Goal: Find specific page/section: Find specific page/section

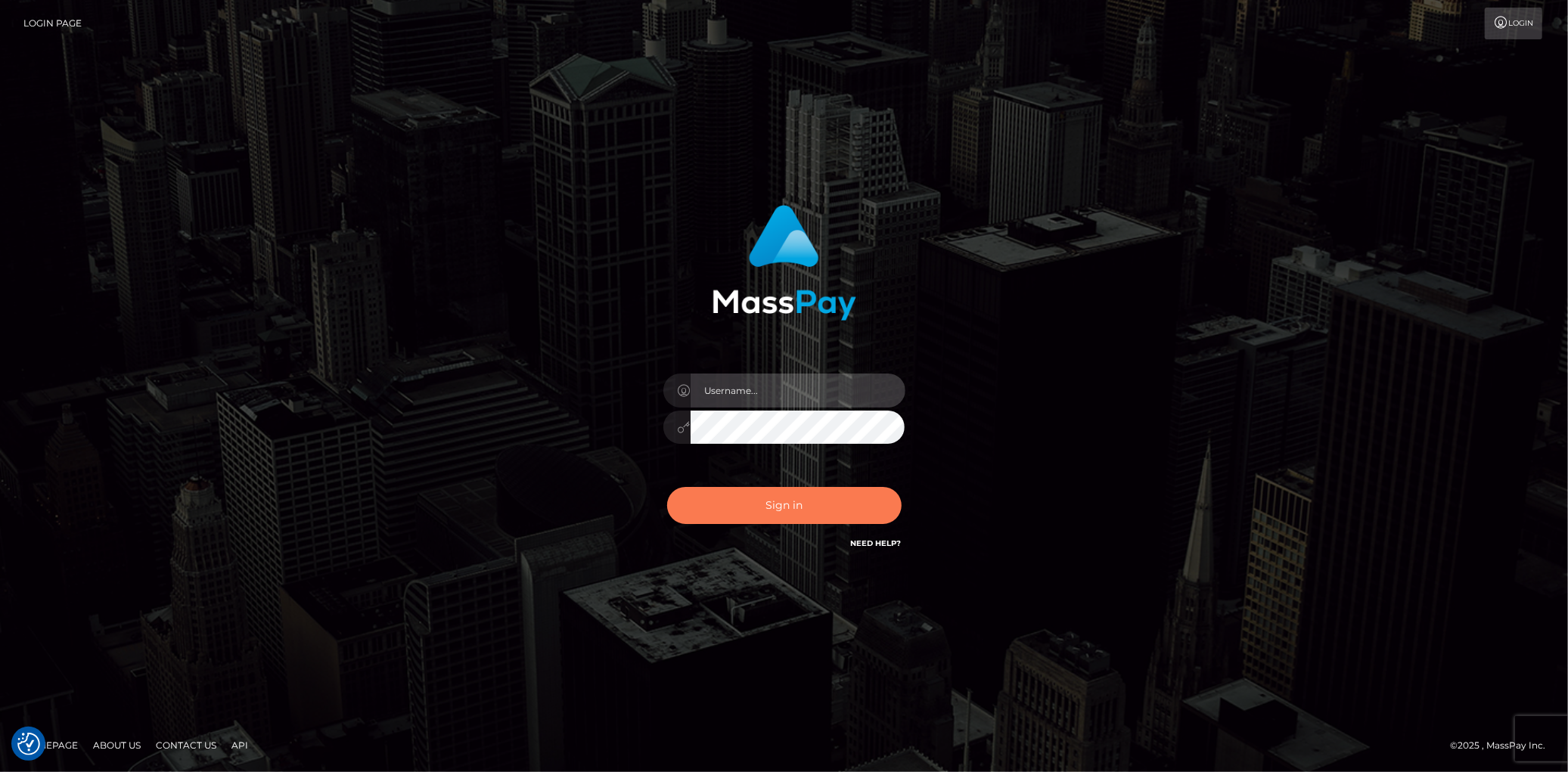
type input "Eduard Gavrilescu"
click at [760, 522] on button "Sign in" at bounding box center [784, 505] width 235 height 37
type input "Eduard Gavrilescu"
click at [885, 507] on button "Sign in" at bounding box center [784, 505] width 235 height 37
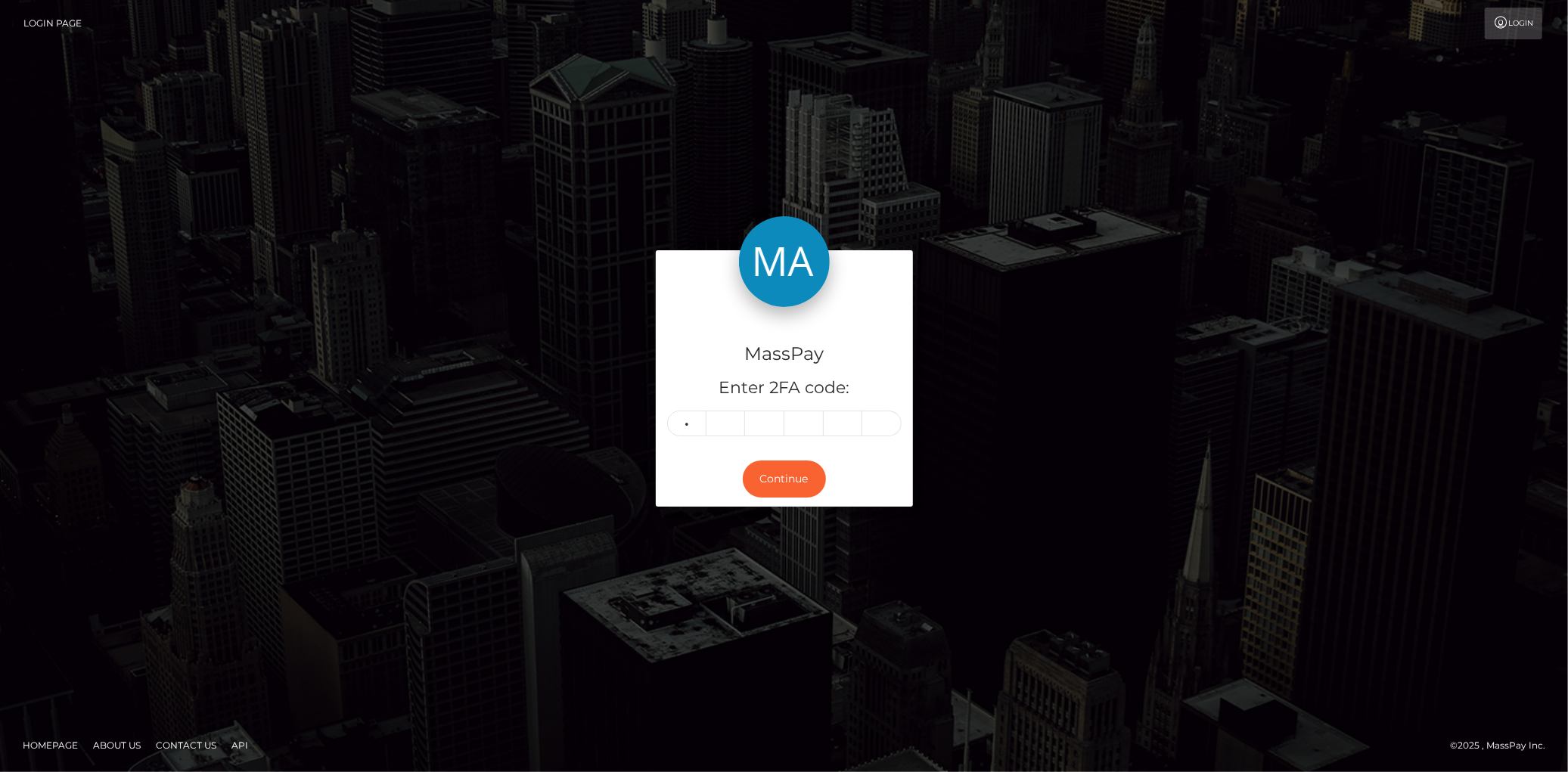
type input "3"
type input "8"
type input "1"
type input "9"
type input "4"
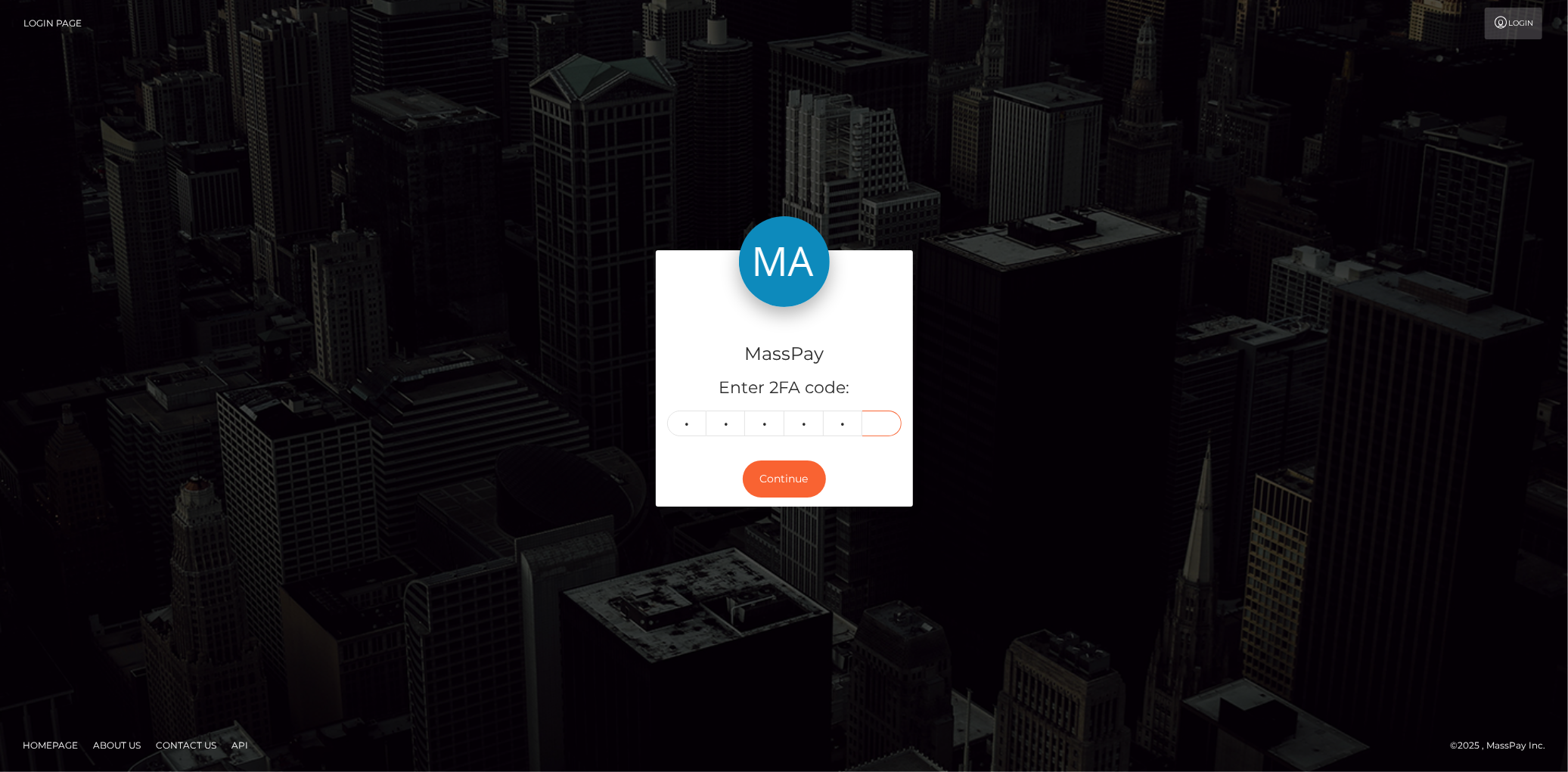
type input "5"
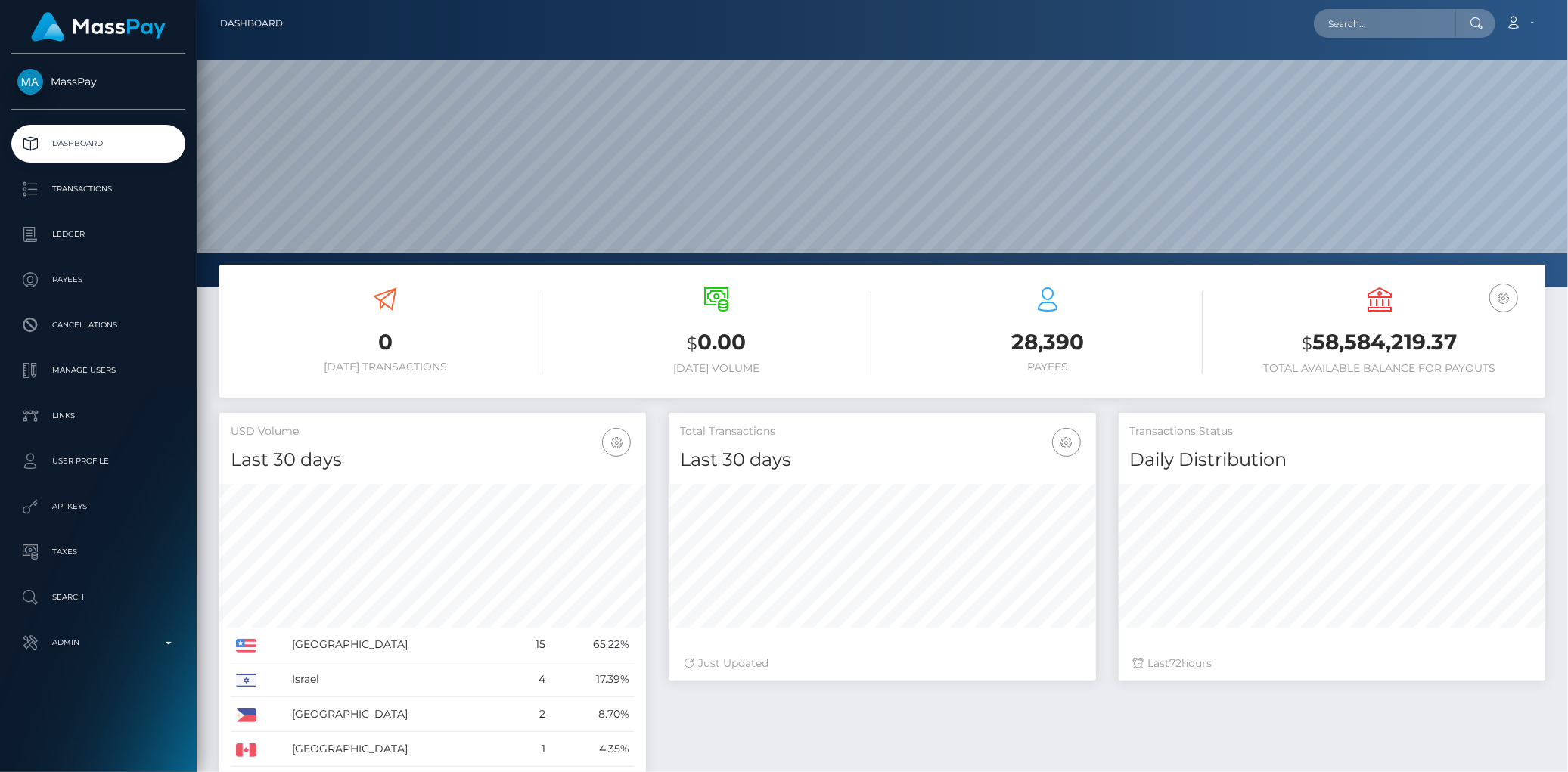
scroll to position [268, 427]
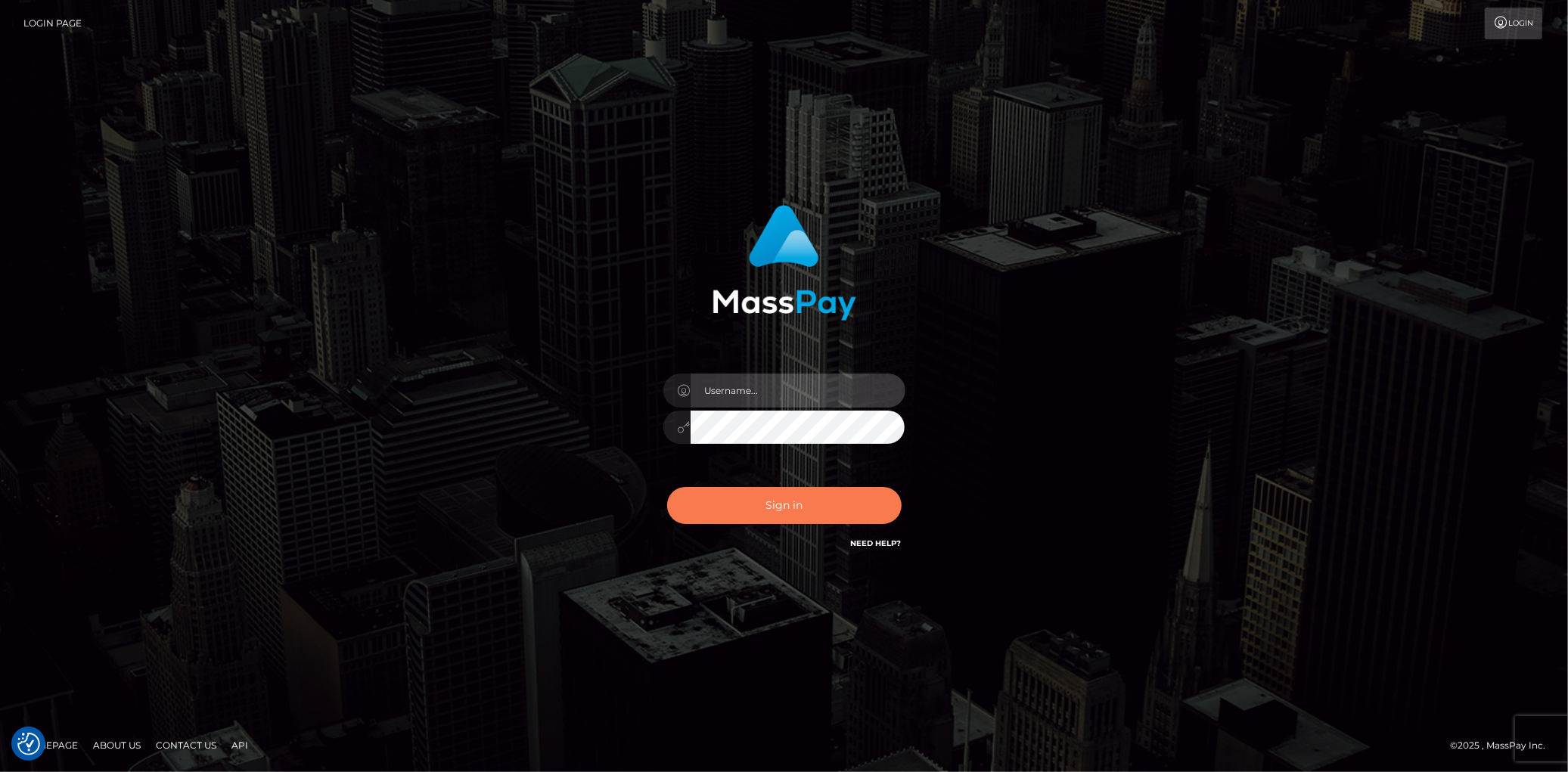
type input "[PERSON_NAME]"
click at [746, 520] on button "Sign in" at bounding box center [784, 505] width 235 height 37
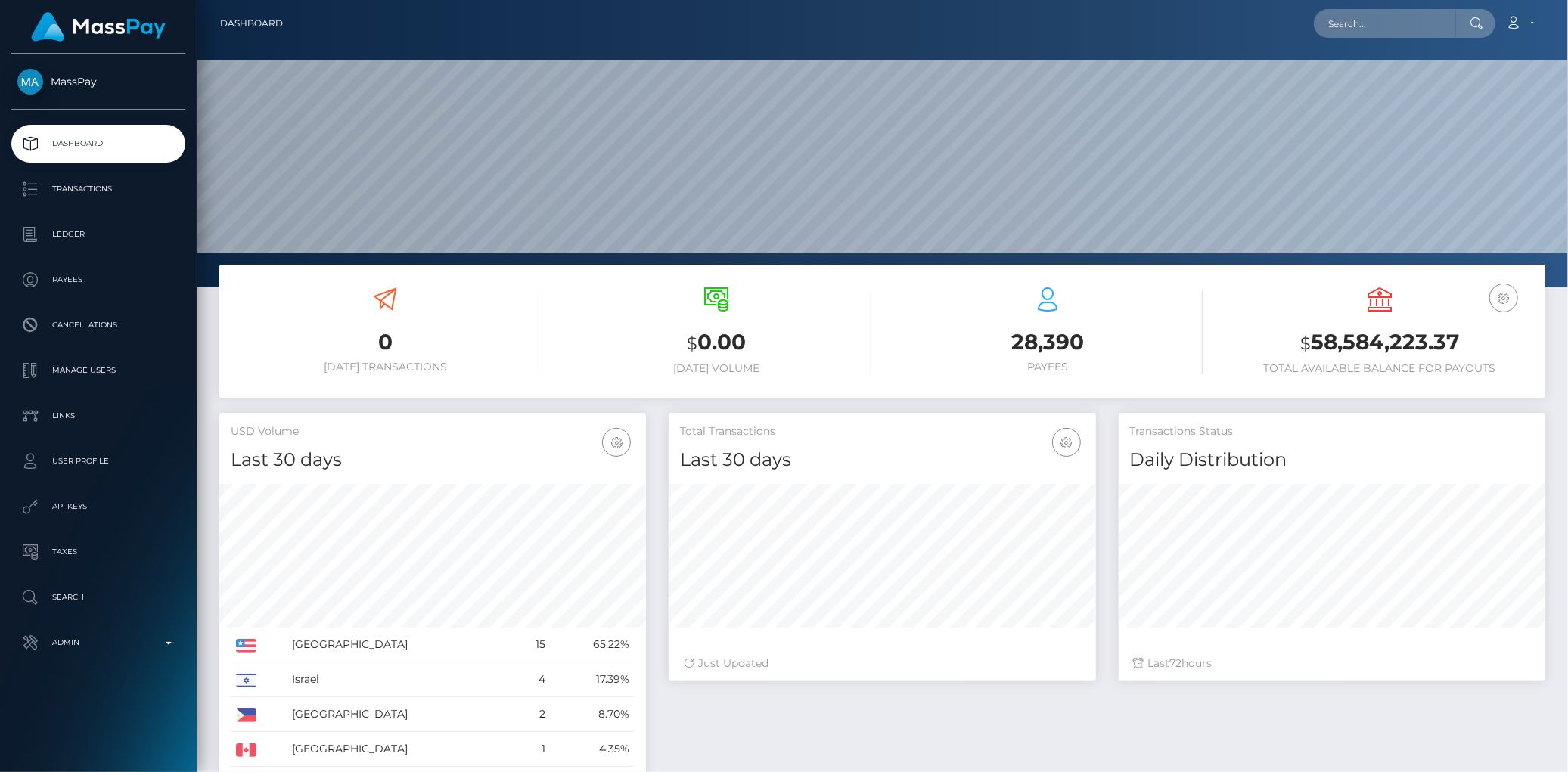
scroll to position [268, 427]
click at [1349, 15] on input "text" at bounding box center [1385, 23] width 142 height 29
paste input "ca4f3541-5b35-4d51-932f-1efcd1286bfe"
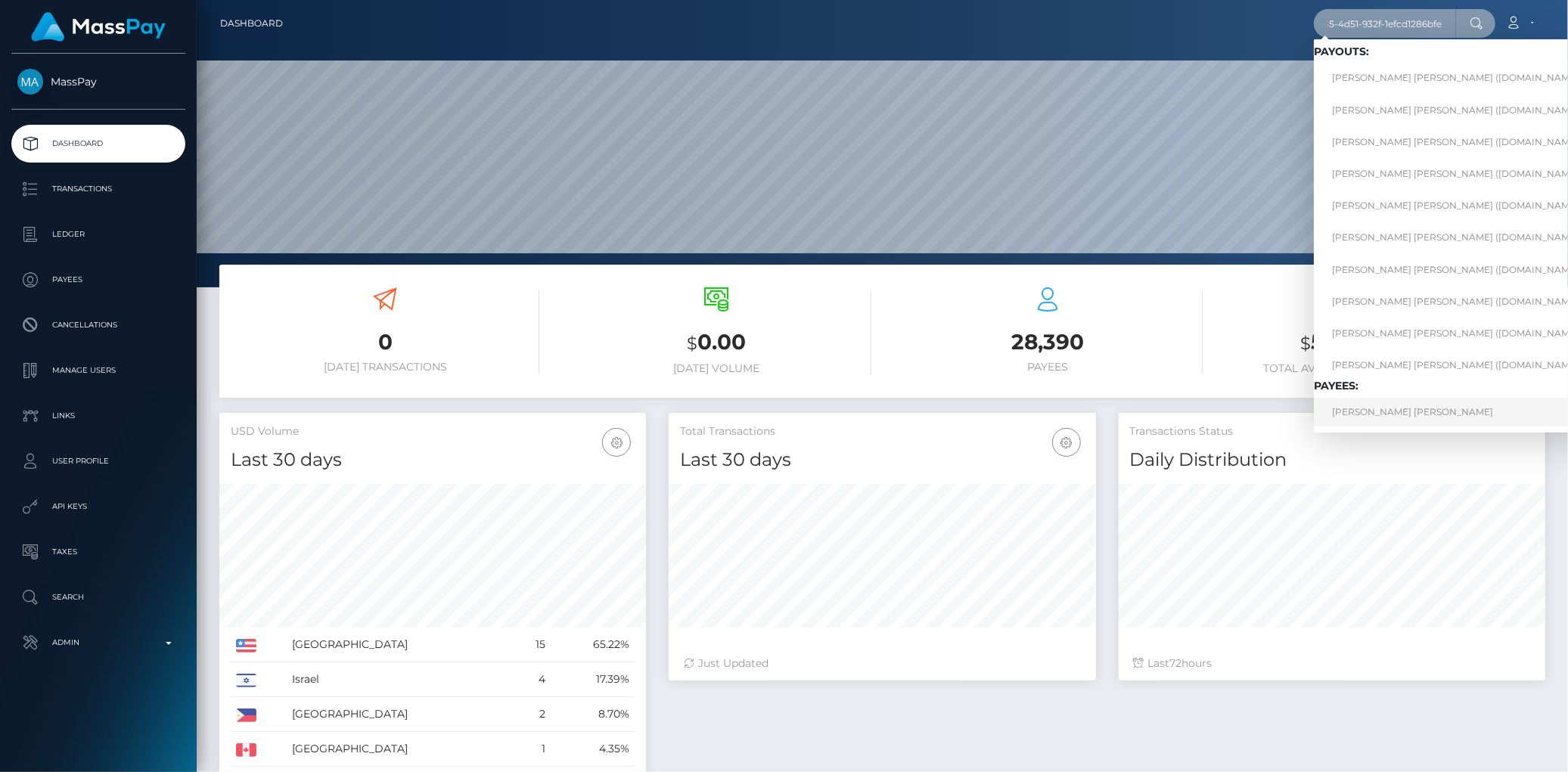
type input "ca4f3541-5b35-4d51-932f-1efcd1286bfe"
click at [1394, 405] on link "LEYLA NICOLE WEAVER" at bounding box center [1461, 412] width 294 height 28
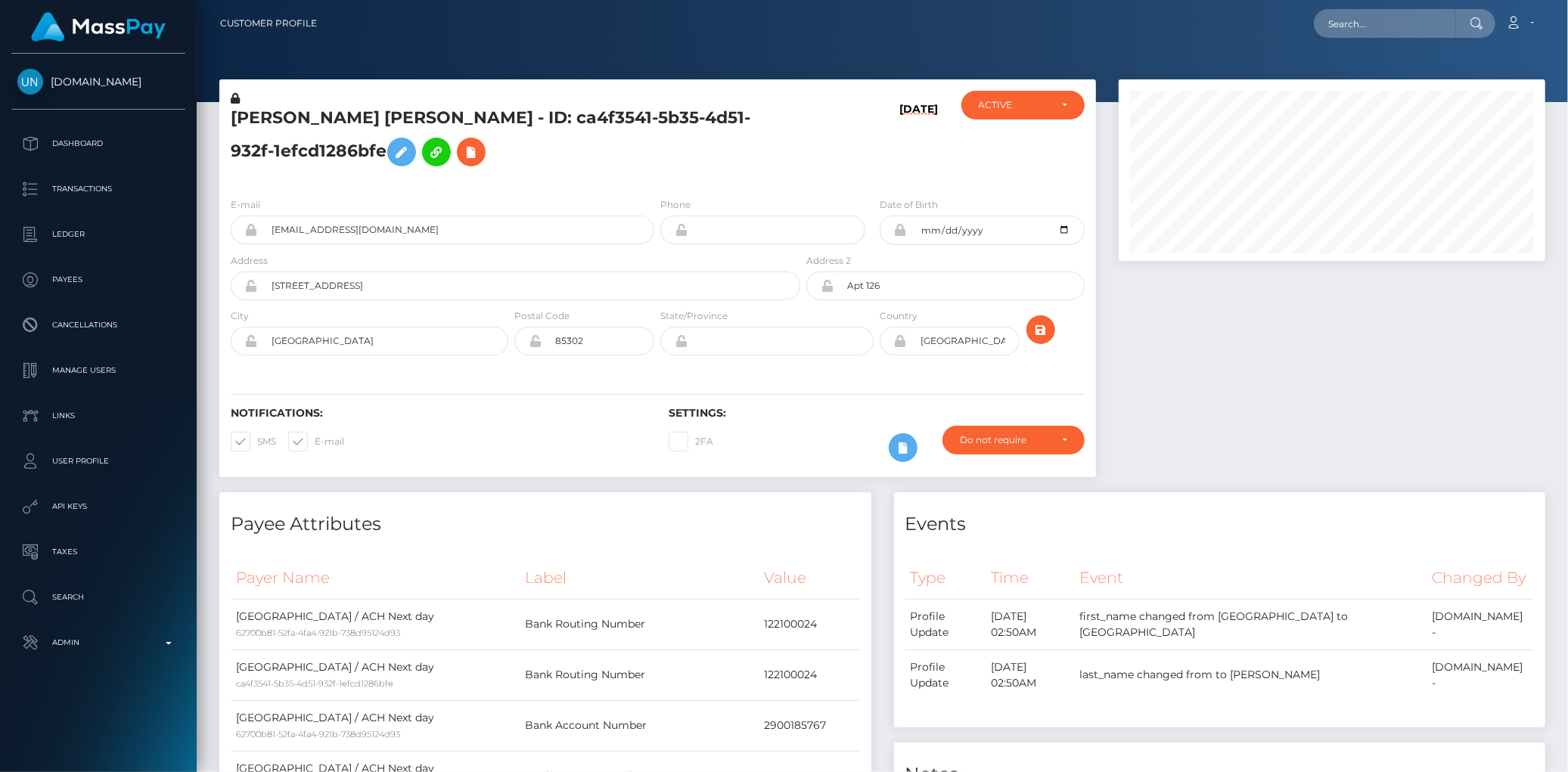
scroll to position [182, 427]
